Goal: Find specific page/section: Find specific page/section

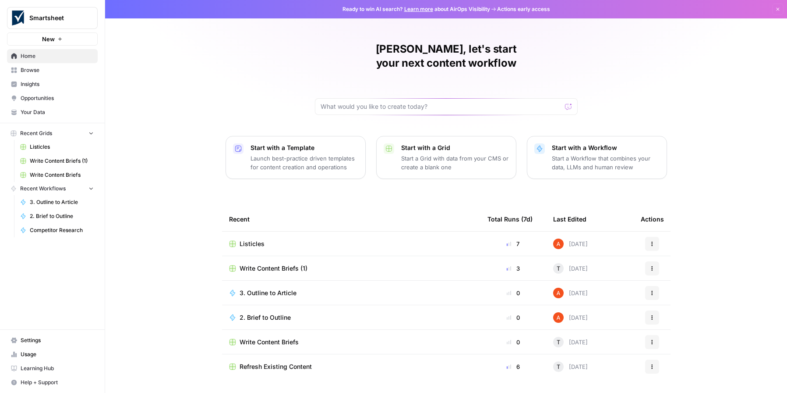
click at [41, 55] on span "Home" at bounding box center [57, 56] width 73 height 8
click at [42, 112] on span "Your Data" at bounding box center [57, 112] width 73 height 8
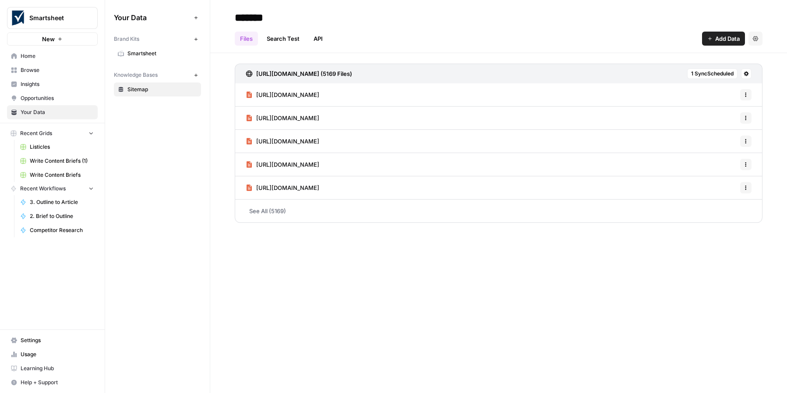
click at [142, 90] on span "Sitemap" at bounding box center [162, 89] width 70 height 8
click at [42, 53] on span "Home" at bounding box center [57, 56] width 73 height 8
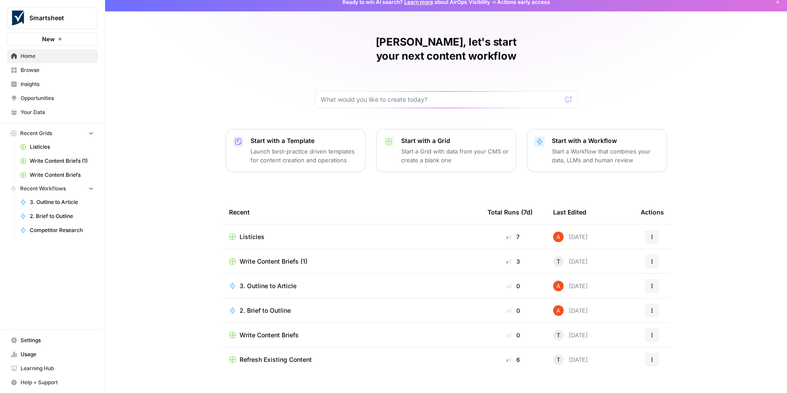
scroll to position [11, 0]
